Goal: Information Seeking & Learning: Learn about a topic

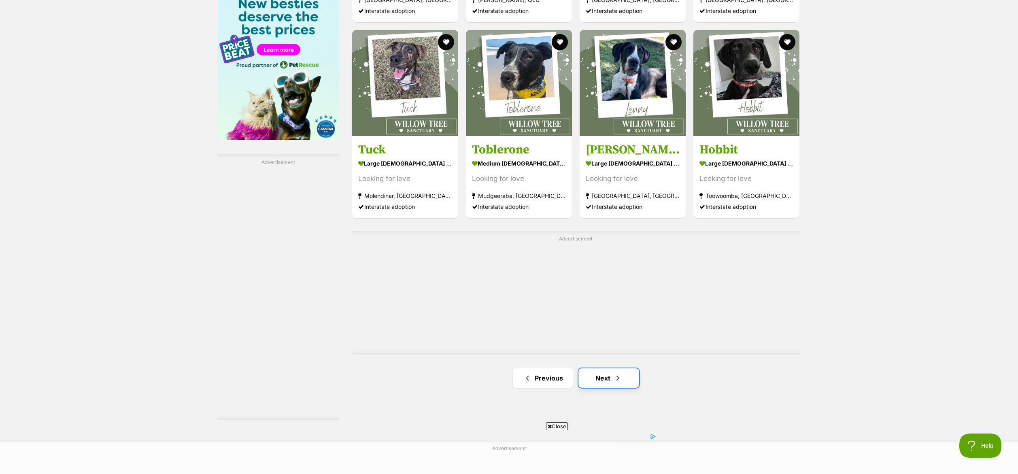
click at [609, 380] on link "Next" at bounding box center [608, 377] width 61 height 19
